Goal: Task Accomplishment & Management: Complete application form

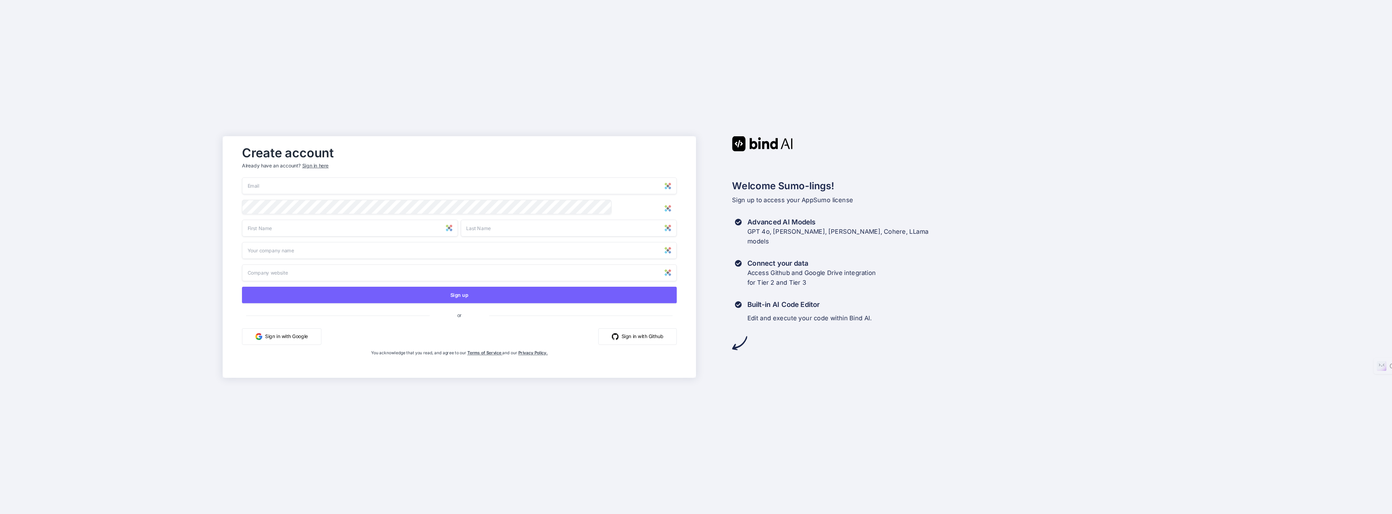
click at [594, 187] on input "email" at bounding box center [459, 186] width 435 height 17
type input "[EMAIL_ADDRESS][DOMAIN_NAME]"
click at [307, 230] on input "text" at bounding box center [350, 228] width 216 height 17
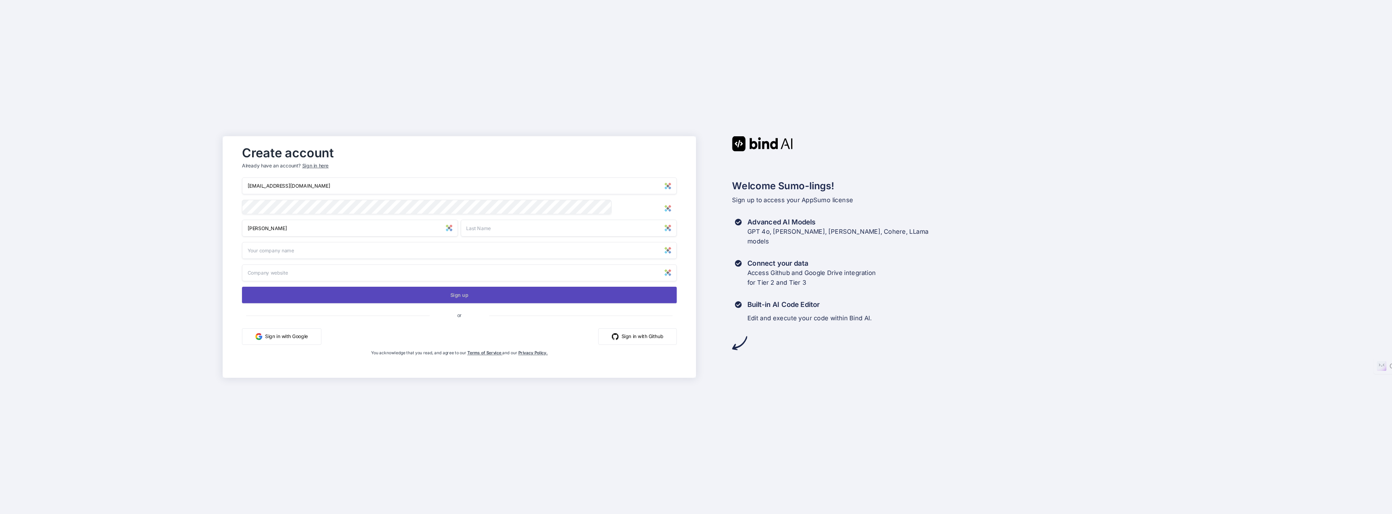
type input "[PERSON_NAME]"
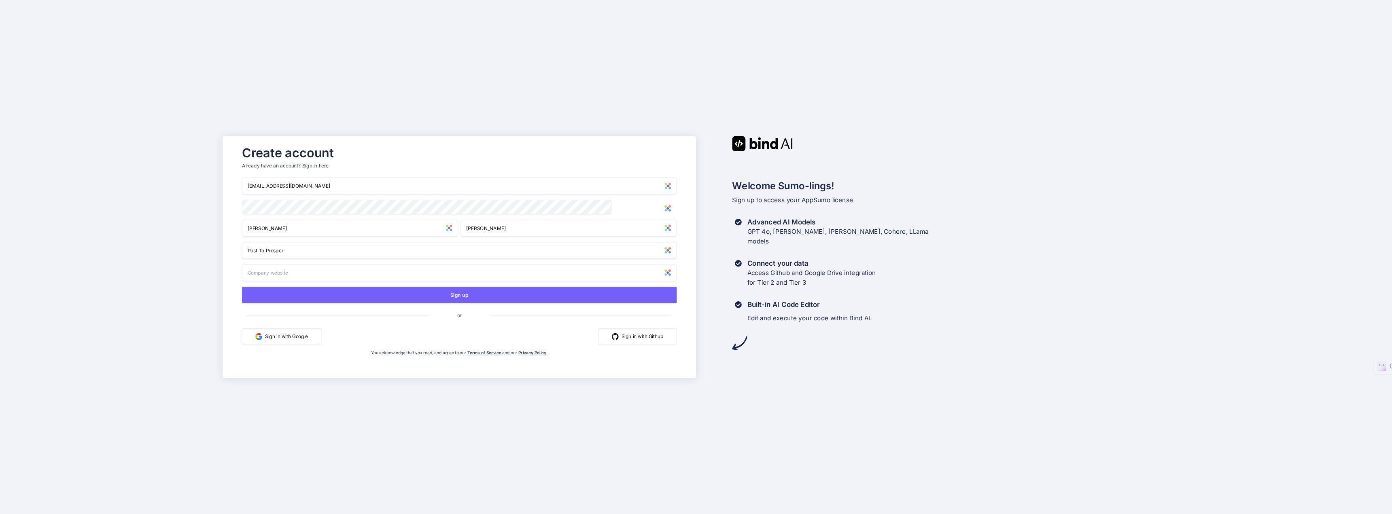
type input "Post To Prosper"
paste input "[DOMAIN_NAME]"
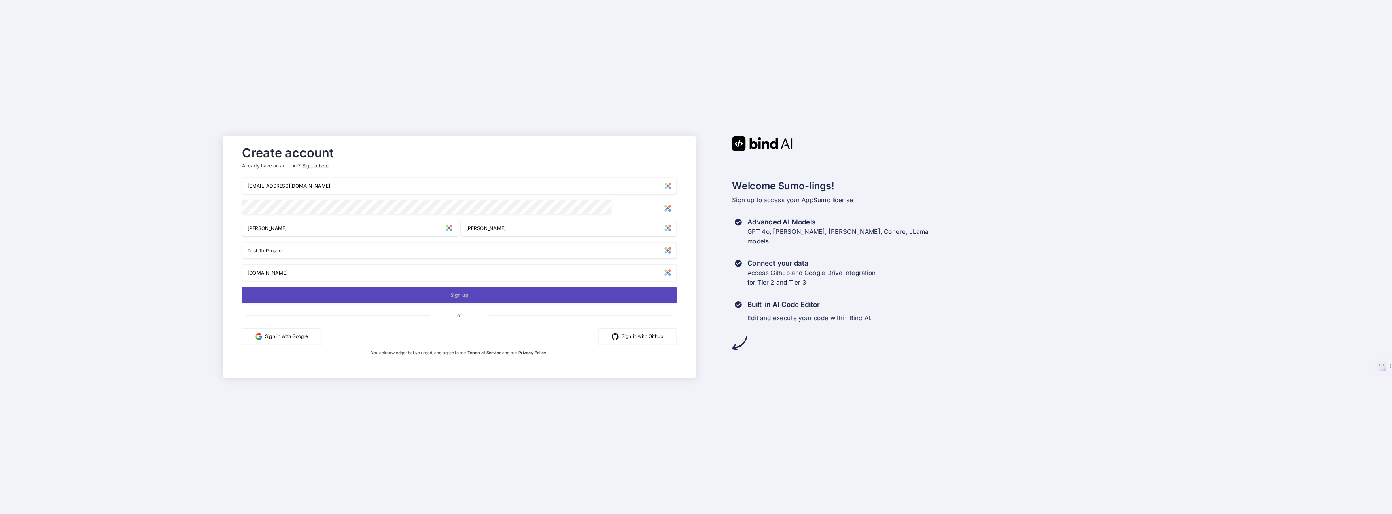
type input "[DOMAIN_NAME]"
click at [476, 296] on button "Sign up" at bounding box center [459, 295] width 435 height 17
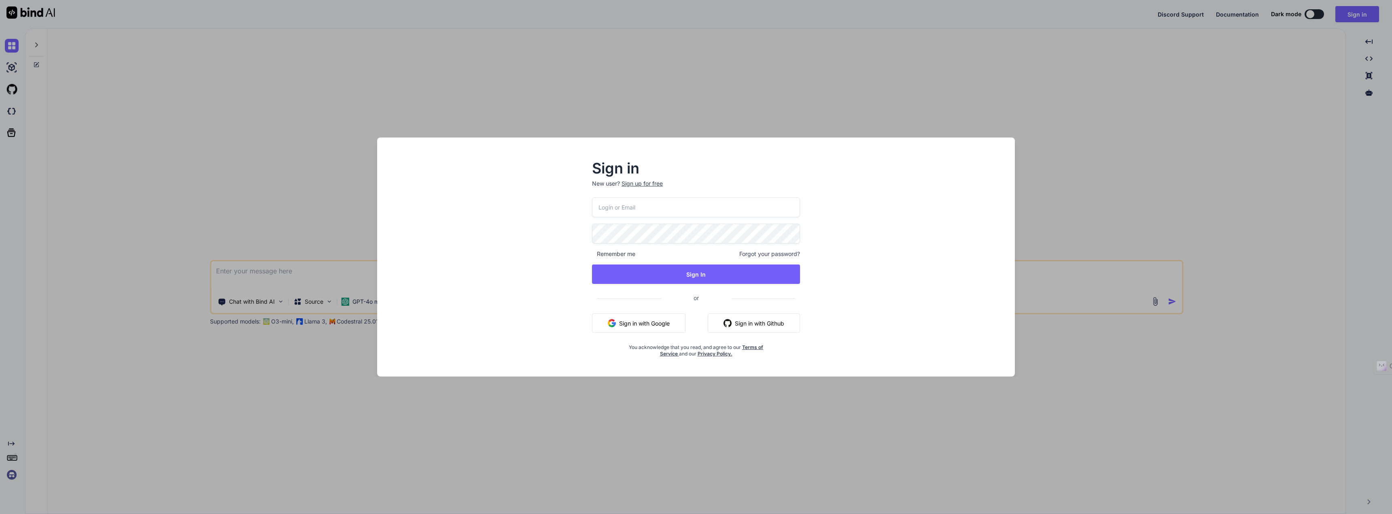
type textarea "x"
click at [790, 208] on img at bounding box center [790, 208] width 8 height 8
click at [665, 210] on input "email" at bounding box center [696, 208] width 208 height 20
type input "ldw2972@gmail.com"
click at [687, 276] on button "Sign In" at bounding box center [696, 274] width 208 height 19
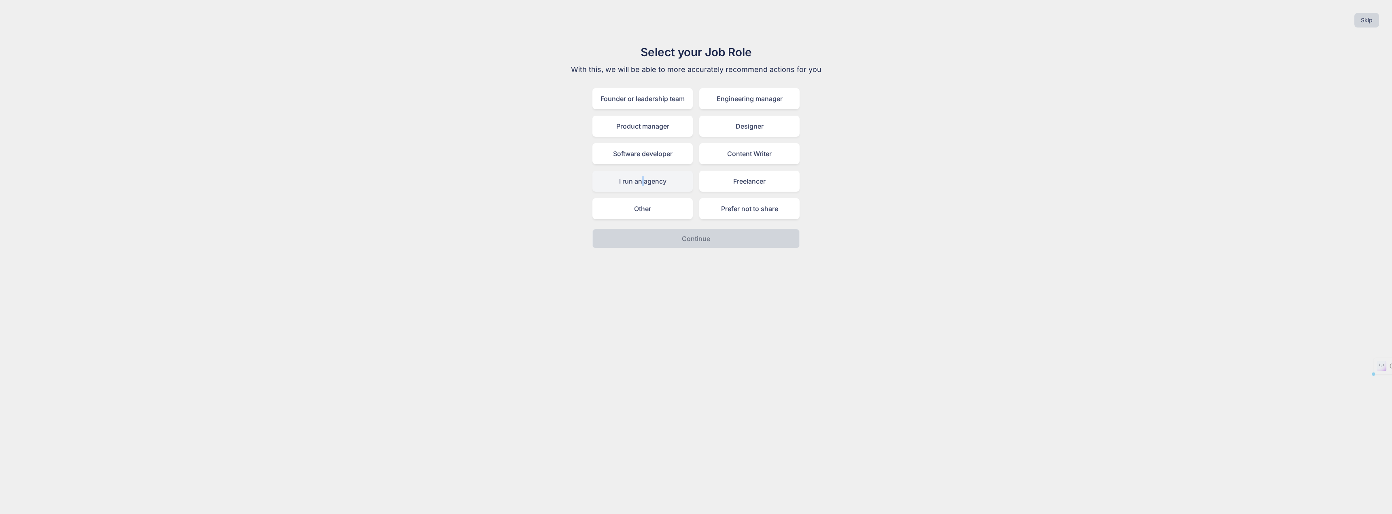
click at [643, 178] on div "I run an agency" at bounding box center [643, 181] width 100 height 21
click at [682, 238] on button "Continue" at bounding box center [696, 238] width 207 height 19
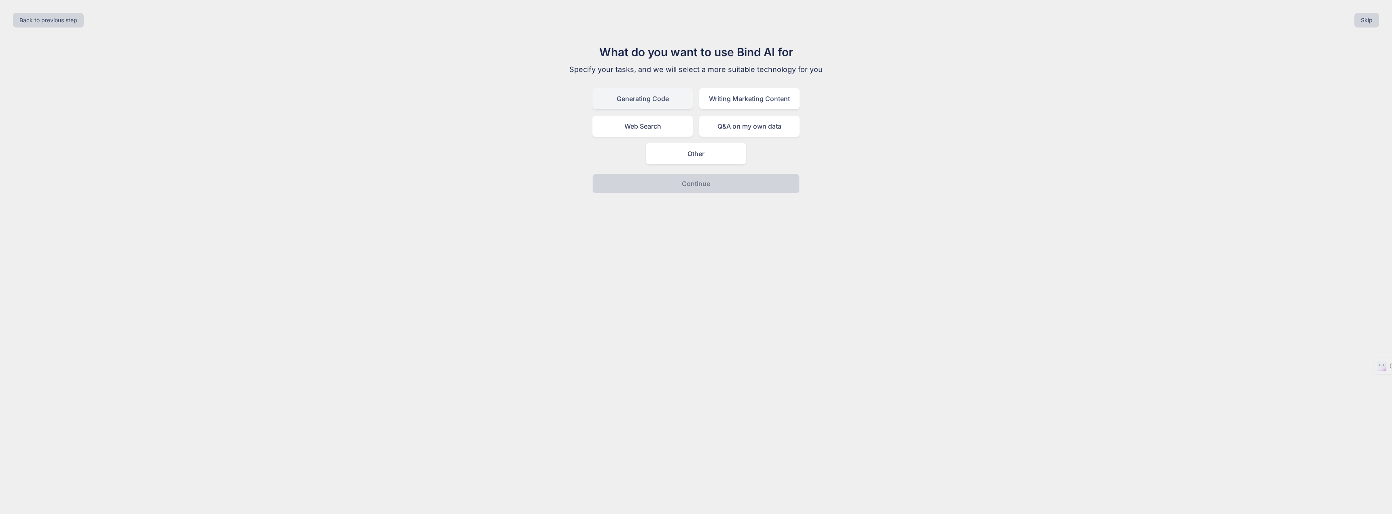
click at [672, 98] on div "Generating Code" at bounding box center [643, 98] width 100 height 21
click at [748, 101] on div "Writing Marketing Content" at bounding box center [749, 98] width 100 height 21
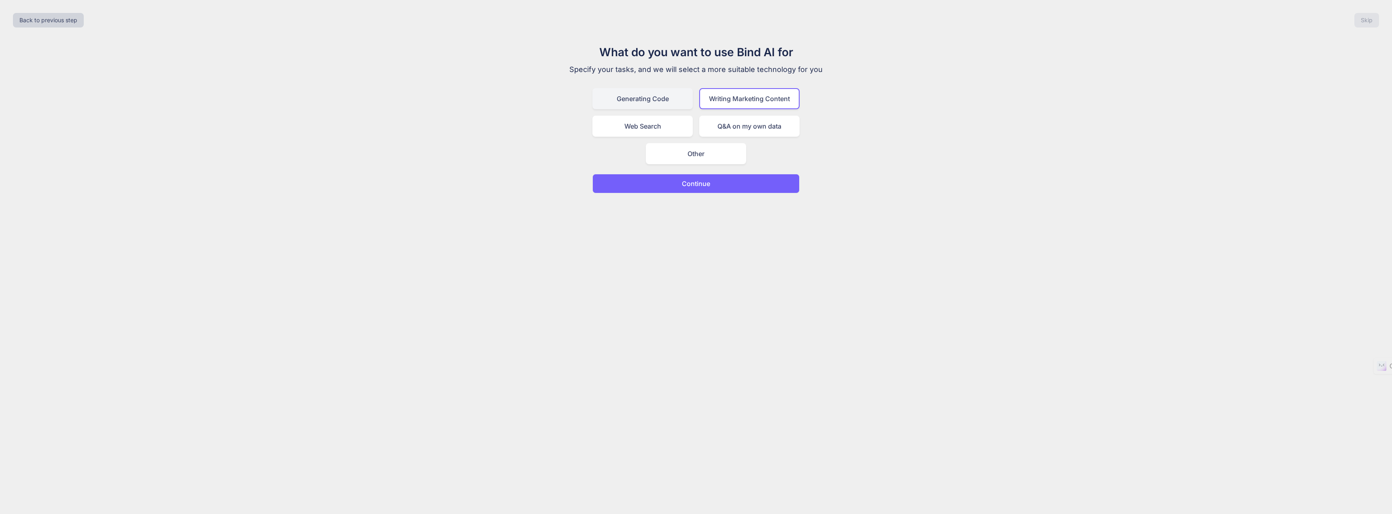
click at [645, 96] on div "Generating Code" at bounding box center [643, 98] width 100 height 21
click at [722, 185] on button "Continue" at bounding box center [696, 183] width 207 height 19
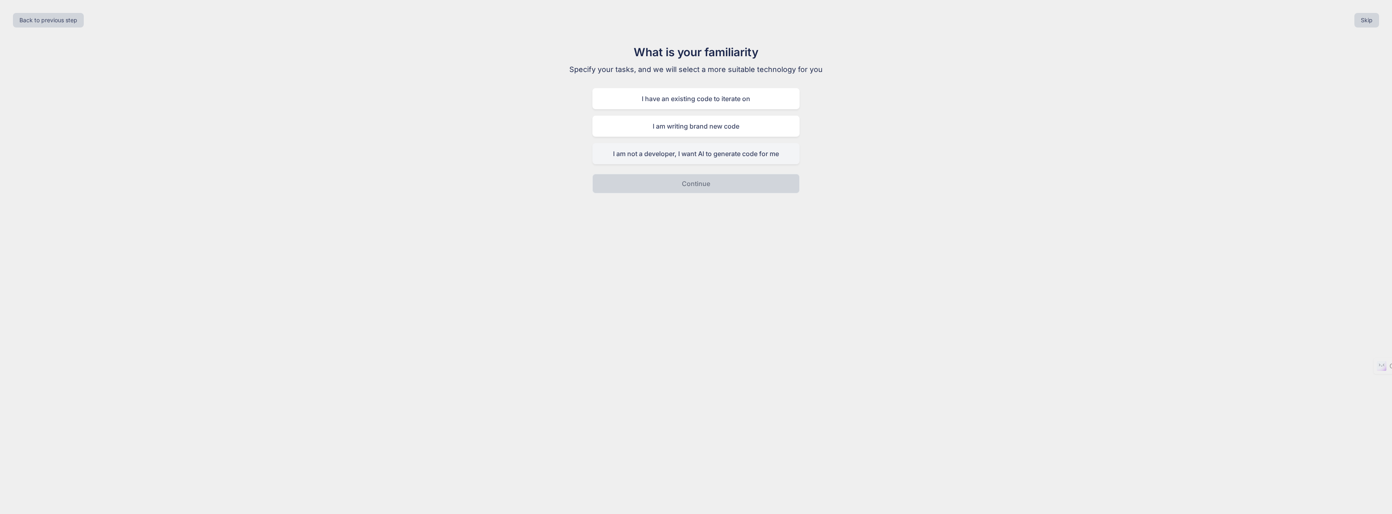
click at [717, 153] on div "I am not a developer, I want AI to generate code for me" at bounding box center [696, 153] width 207 height 21
click at [712, 183] on button "Continue" at bounding box center [696, 183] width 207 height 19
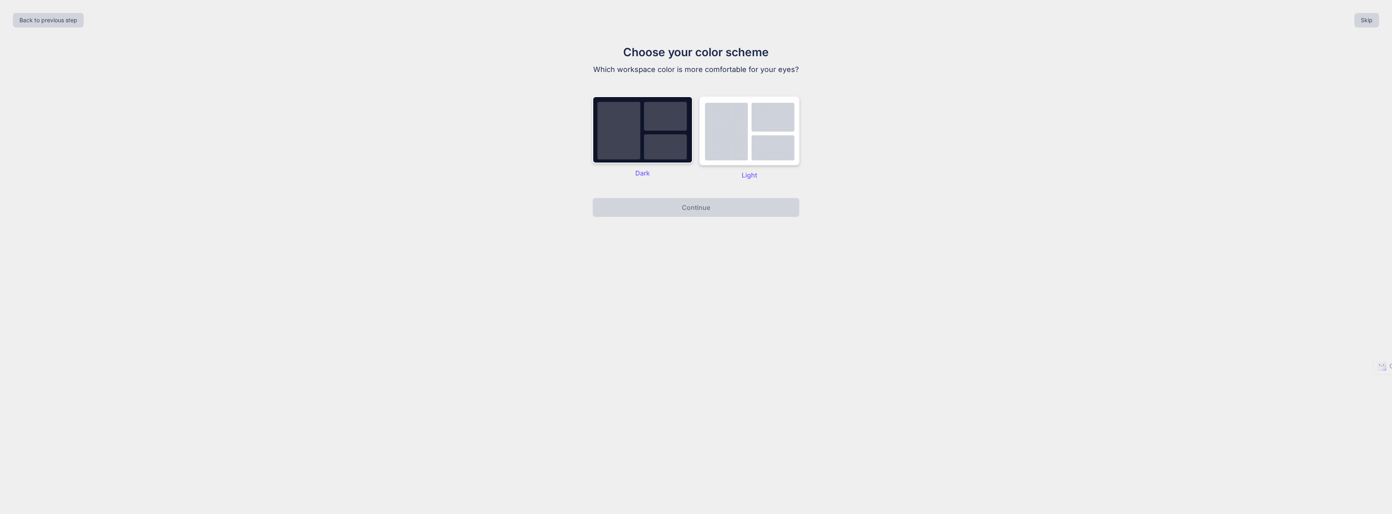
click at [733, 143] on img at bounding box center [749, 130] width 100 height 69
click at [664, 136] on img at bounding box center [643, 129] width 100 height 67
click at [703, 208] on p "Continue" at bounding box center [696, 208] width 28 height 10
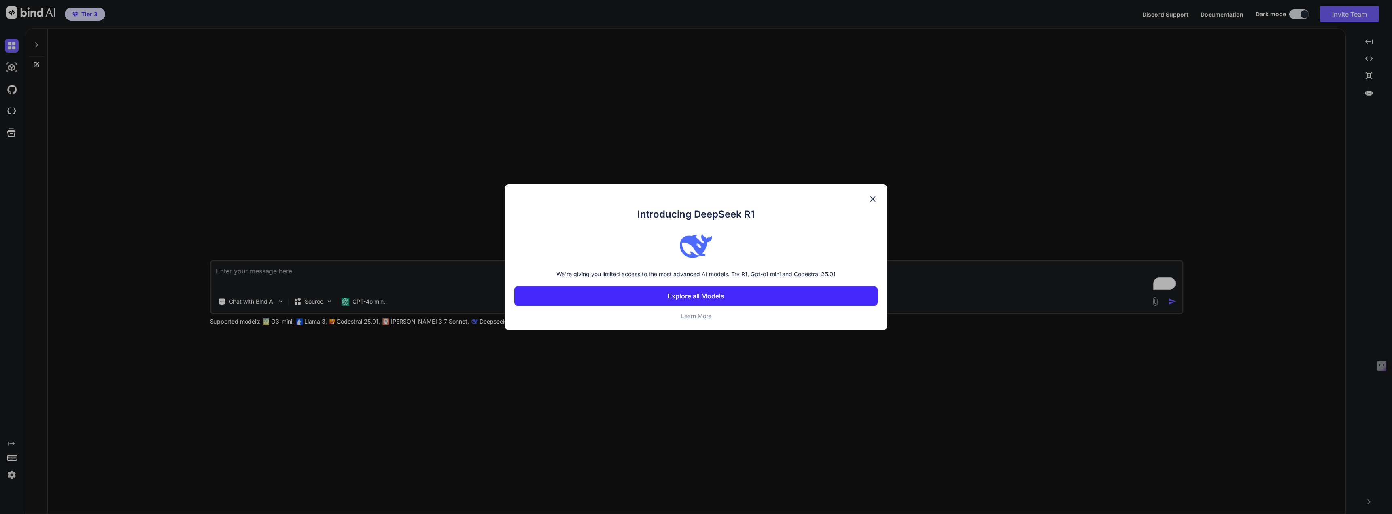
click at [695, 298] on p "Explore all Models" at bounding box center [696, 296] width 57 height 10
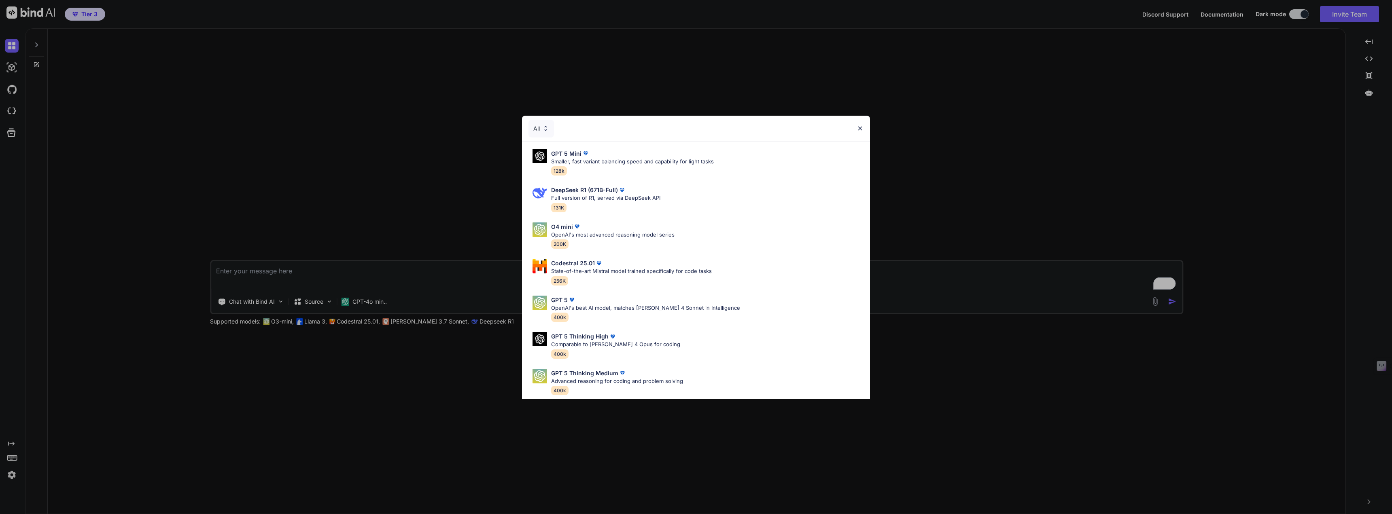
click at [862, 129] on img at bounding box center [860, 128] width 7 height 7
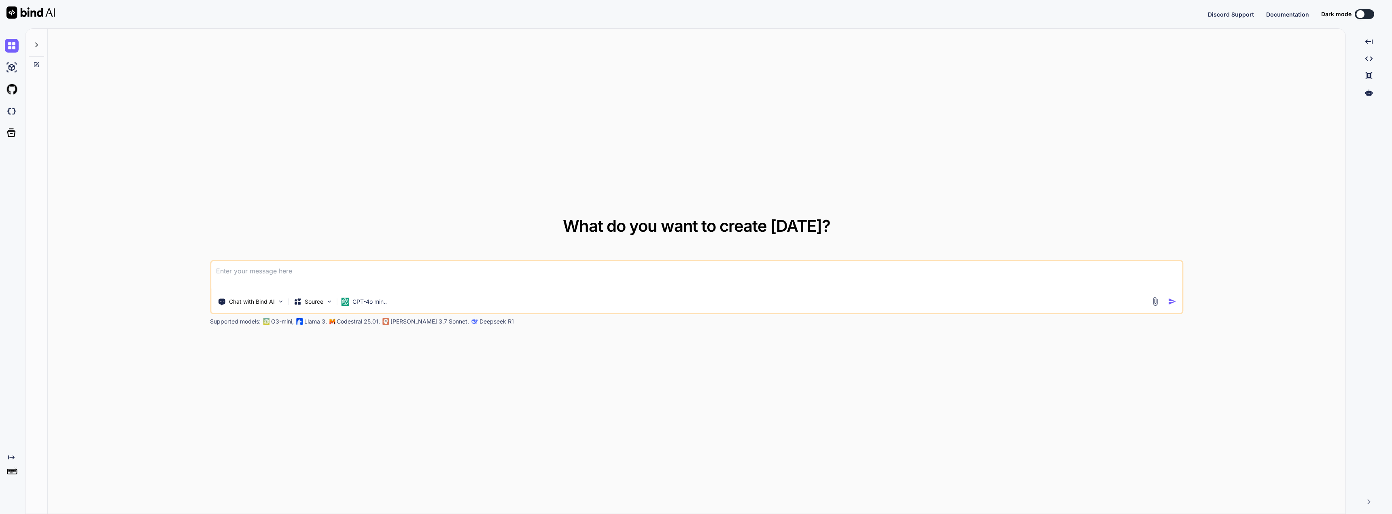
type textarea "x"
